Goal: Check status: Check status

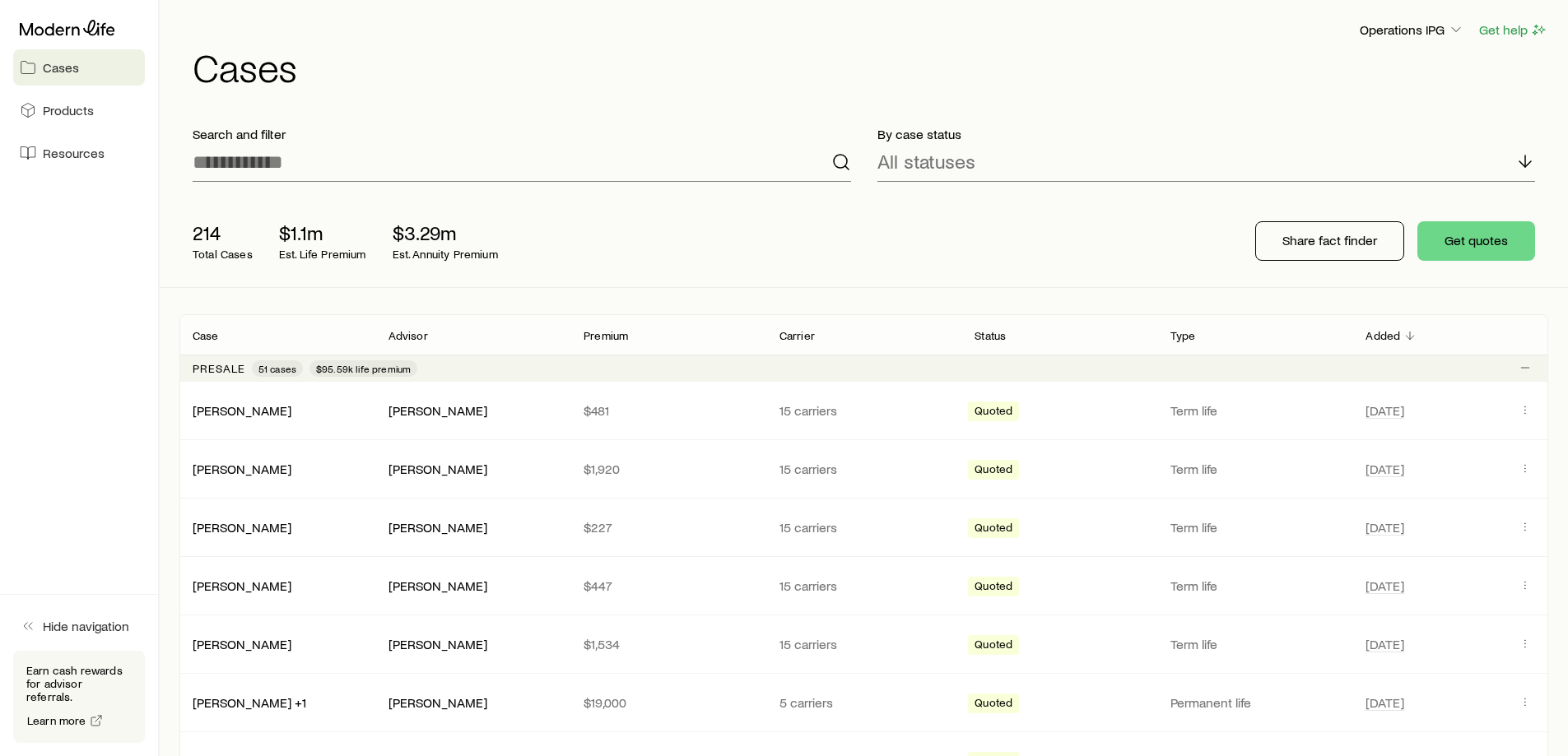
drag, startPoint x: 473, startPoint y: 305, endPoint x: 493, endPoint y: 362, distance: 60.4
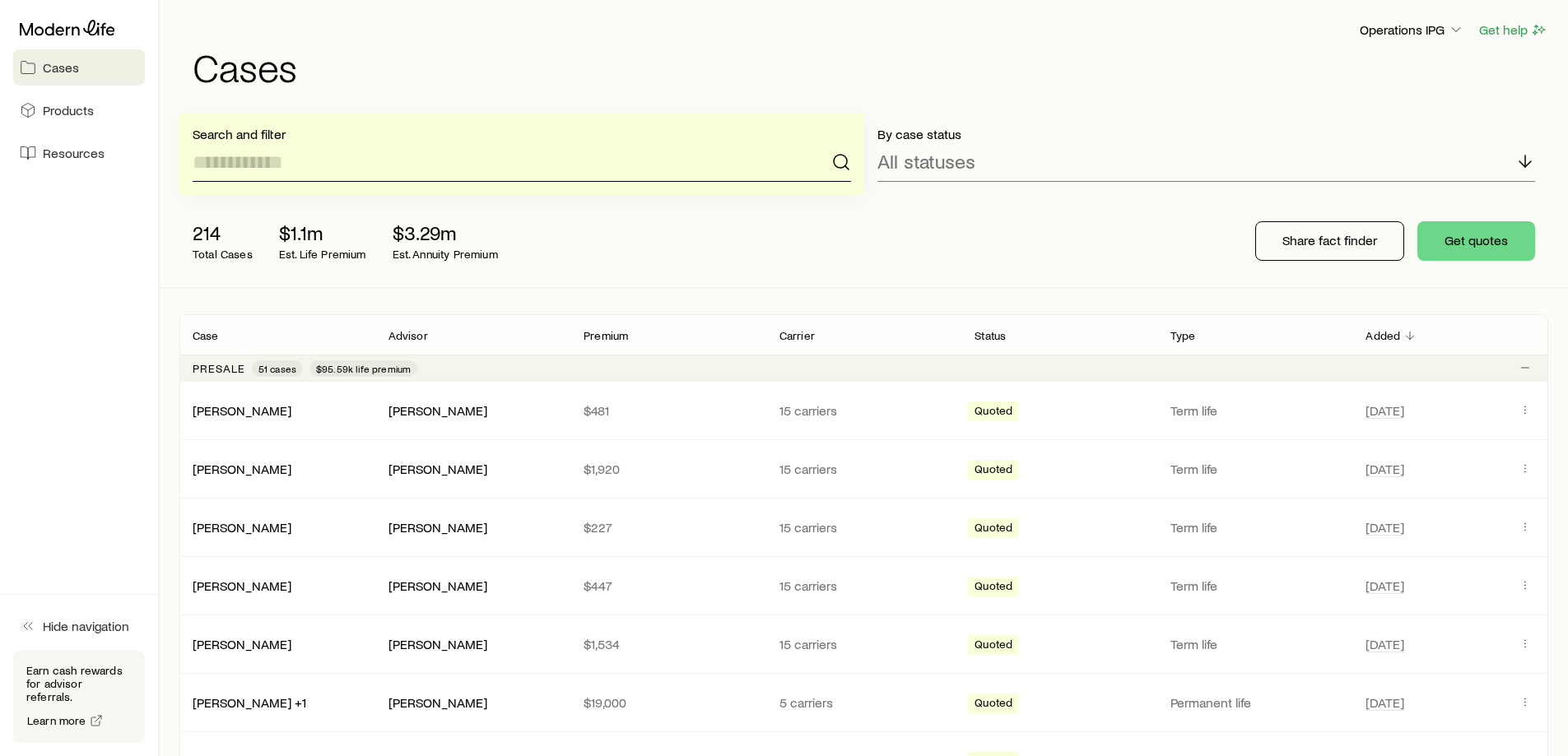
drag, startPoint x: 493, startPoint y: 362, endPoint x: 471, endPoint y: 179, distance: 184.3
click at [471, 179] on input at bounding box center [521, 162] width 658 height 39
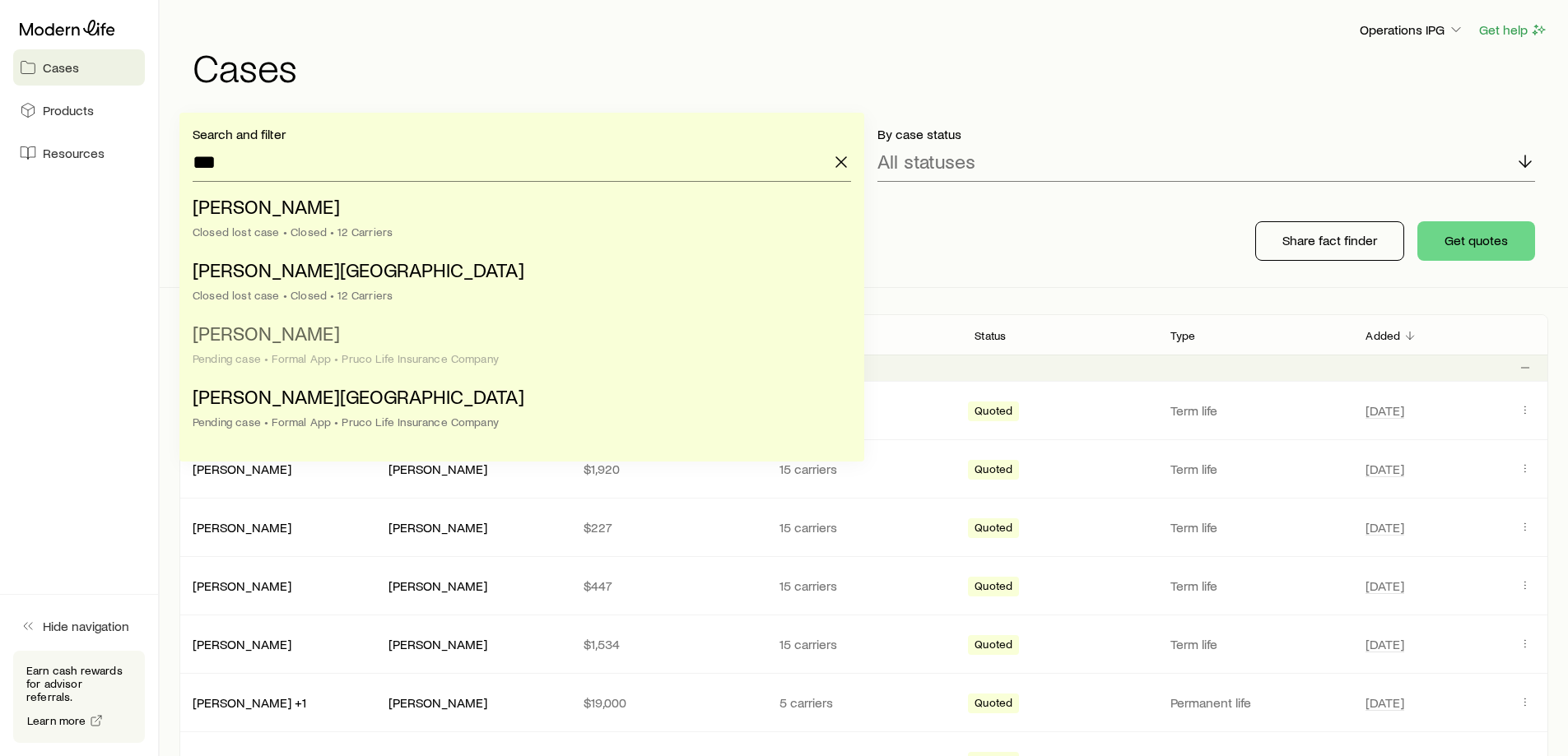
drag, startPoint x: 459, startPoint y: 340, endPoint x: 334, endPoint y: 341, distance: 125.0
click at [334, 341] on li "[PERSON_NAME] Pending case • Formal App • Pruco Life Insurance Company" at bounding box center [517, 347] width 648 height 63
type input "**********"
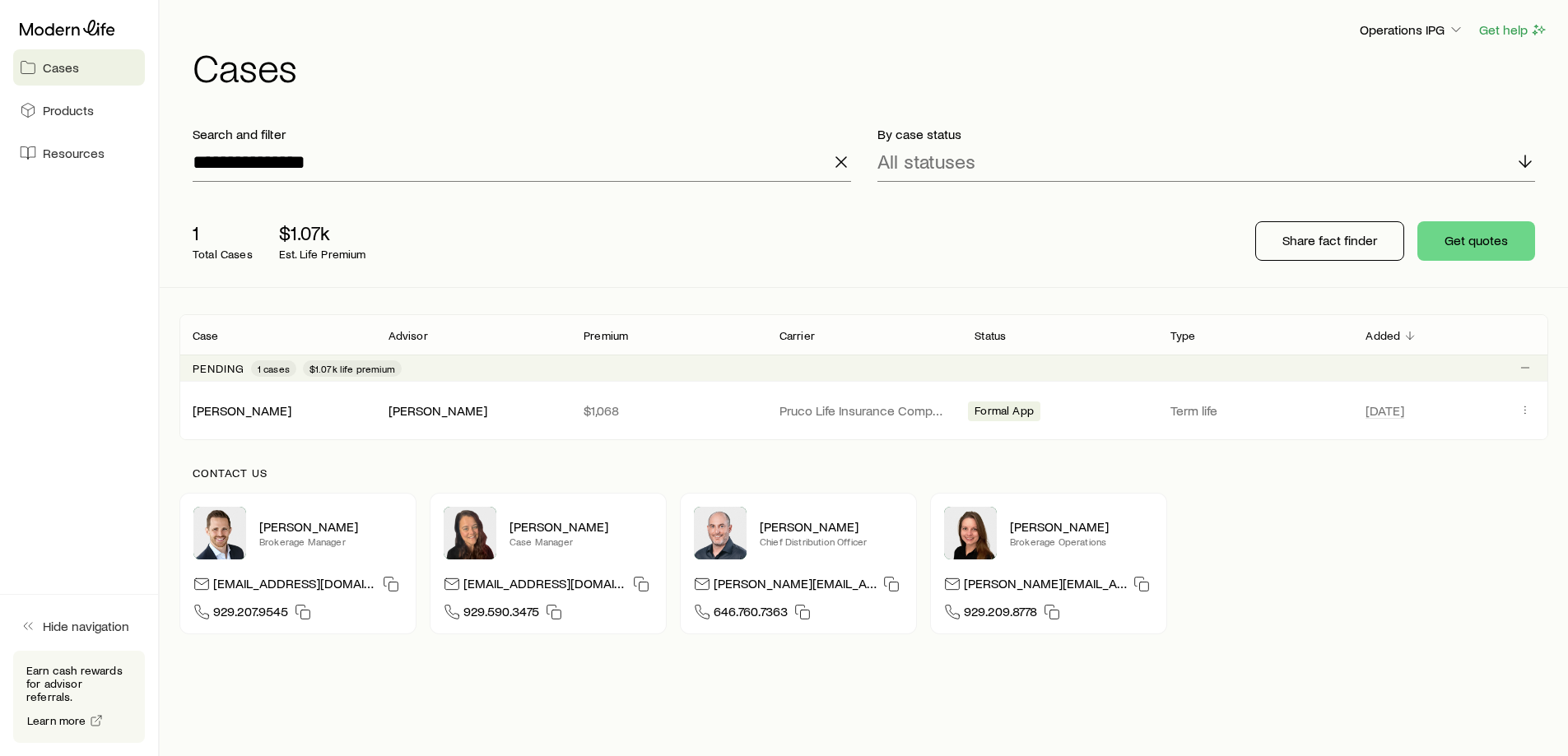
click at [1269, 442] on div "Contact us [PERSON_NAME] Brokerage Manager [EMAIL_ADDRESS][DOMAIN_NAME] 929.207…" at bounding box center [863, 550] width 1369 height 220
click at [1289, 411] on p "Term life" at bounding box center [1254, 410] width 169 height 16
drag, startPoint x: 1518, startPoint y: 405, endPoint x: 1530, endPoint y: 411, distance: 13.4
click at [1523, 407] on button "Client cases" at bounding box center [1525, 410] width 20 height 20
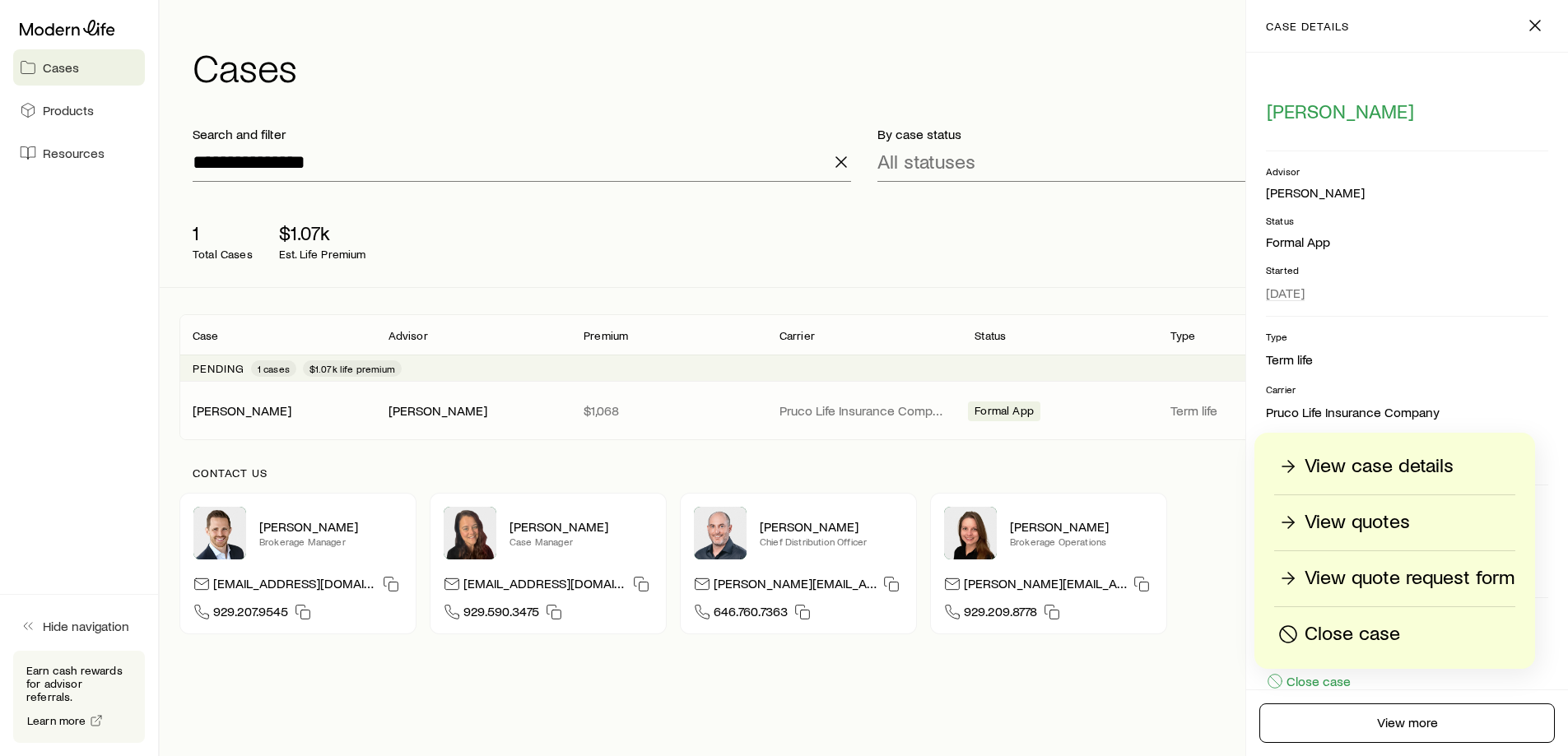
click at [1399, 464] on p "View case details" at bounding box center [1378, 466] width 149 height 26
